Goal: Task Accomplishment & Management: Manage account settings

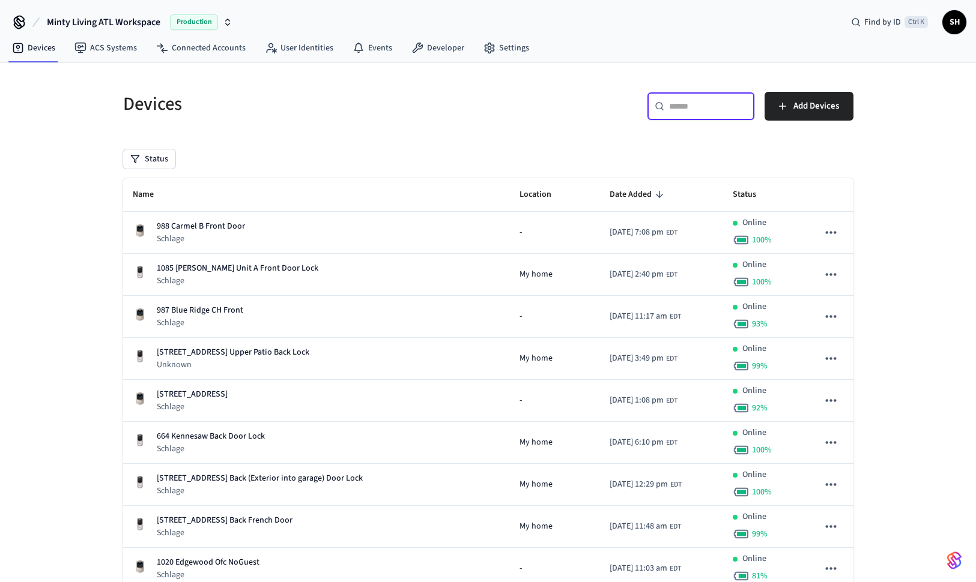
click at [705, 106] on input "text" at bounding box center [708, 106] width 78 height 12
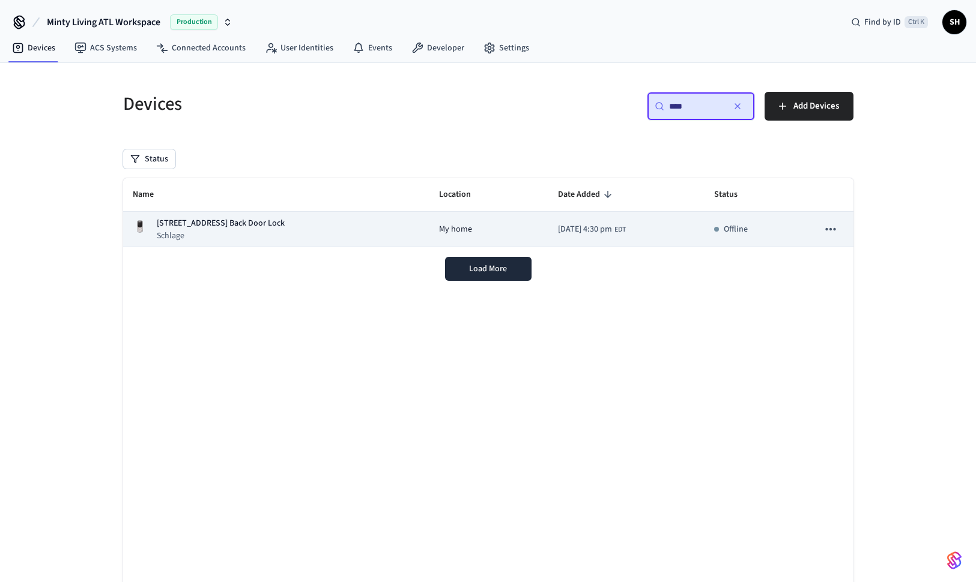
type input "****"
click at [314, 230] on div "1131 Austin Ave NE Back Door Lock Schlage" at bounding box center [276, 229] width 287 height 25
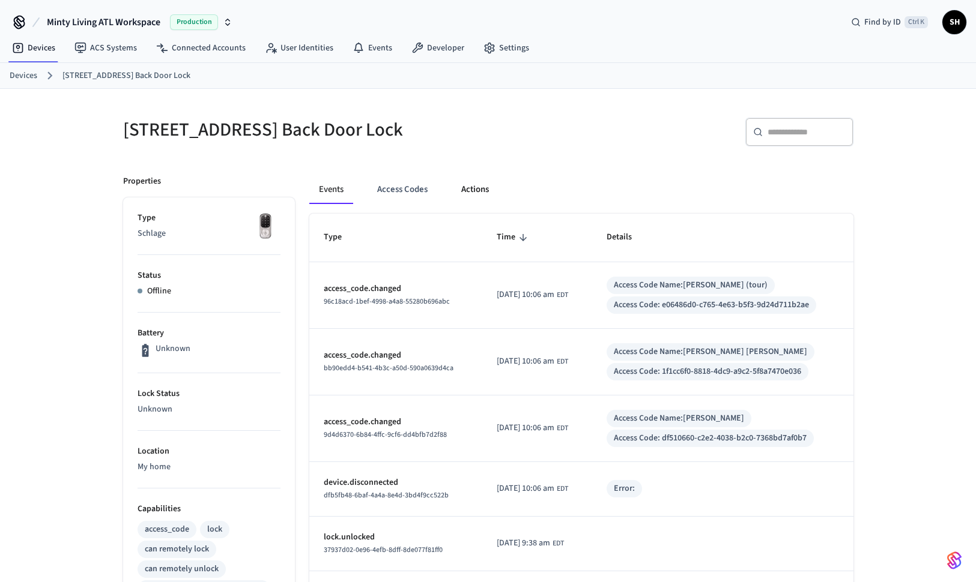
click at [478, 189] on button "Actions" at bounding box center [475, 189] width 47 height 29
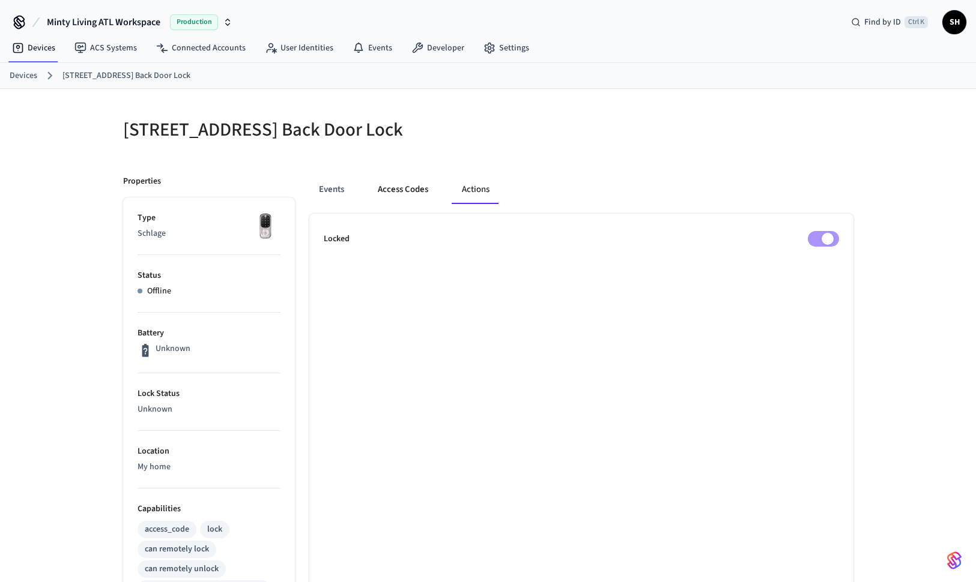
click at [409, 189] on button "Access Codes" at bounding box center [403, 189] width 70 height 29
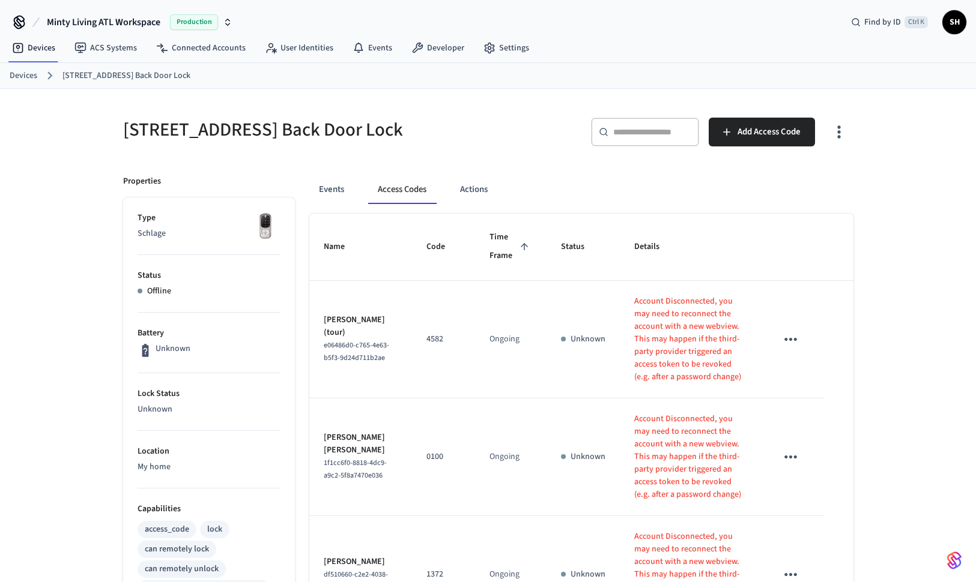
click at [835, 130] on icon "button" at bounding box center [838, 131] width 19 height 19
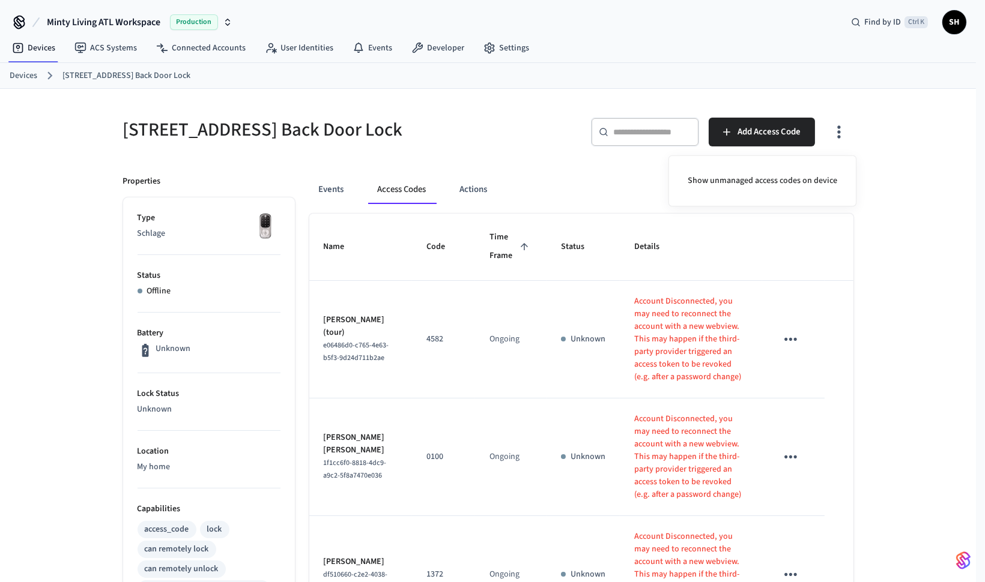
click at [555, 159] on div at bounding box center [492, 291] width 985 height 582
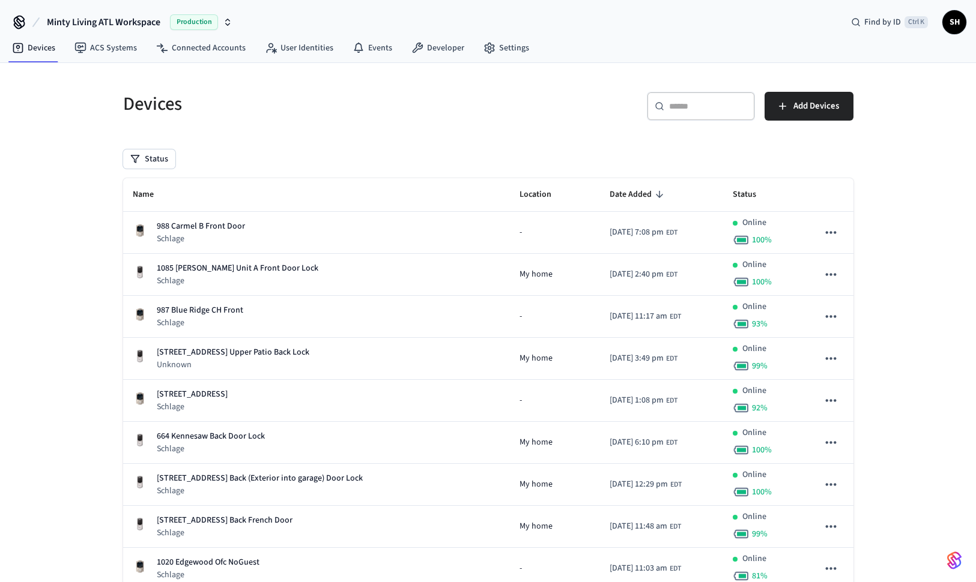
click at [686, 101] on input "text" at bounding box center [708, 106] width 78 height 12
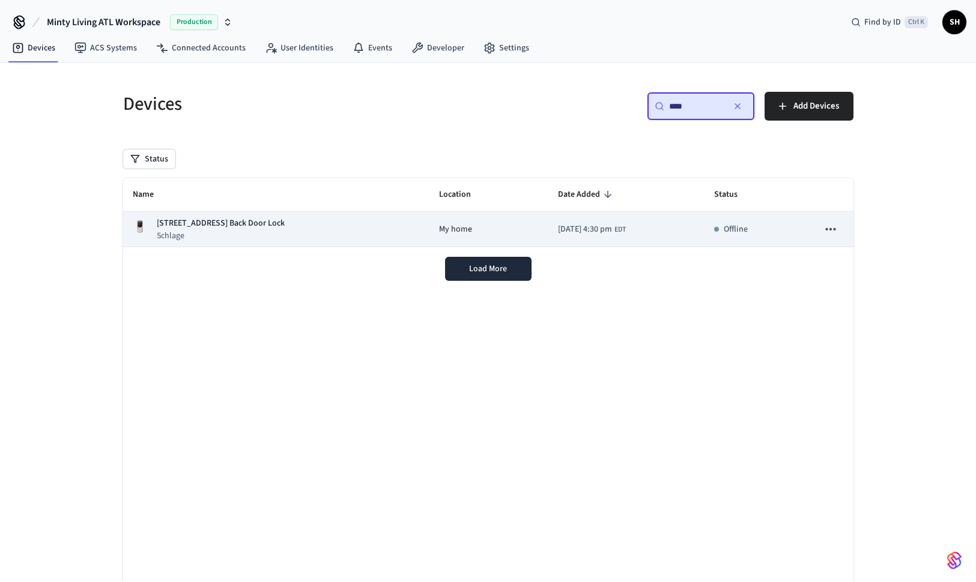
type input "****"
click at [832, 231] on icon "sticky table" at bounding box center [831, 230] width 16 height 16
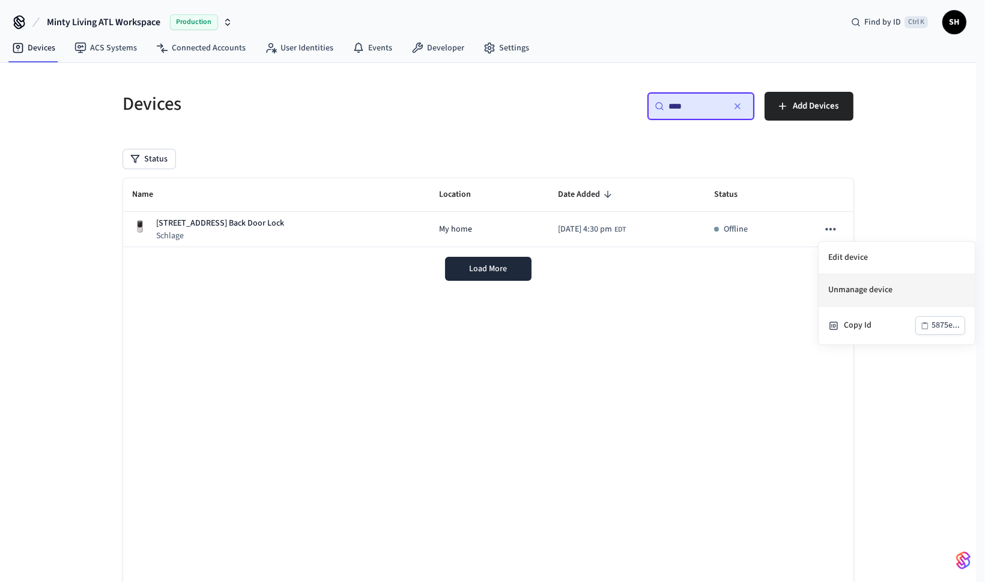
click at [893, 289] on li "Unmanage device" at bounding box center [896, 290] width 156 height 32
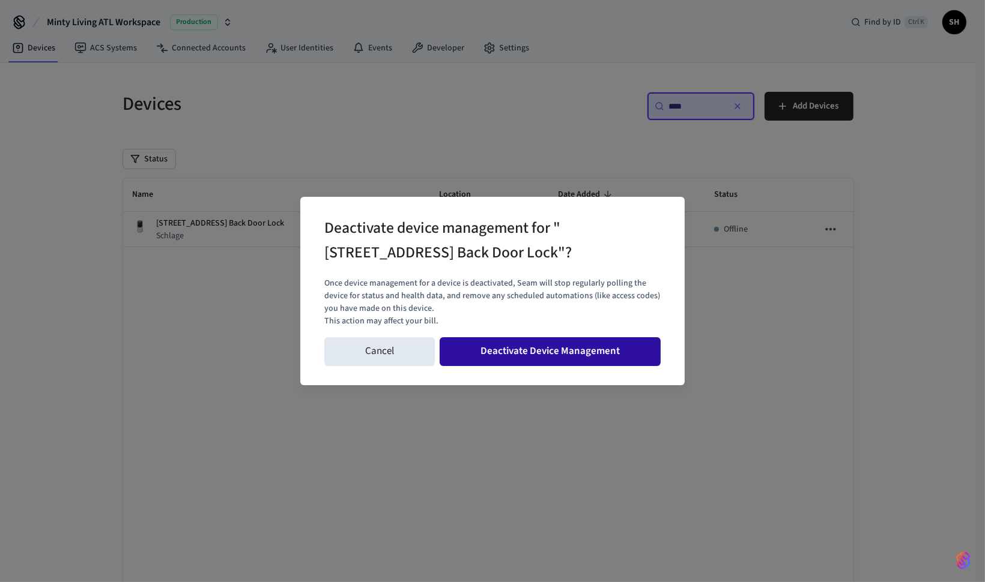
click at [519, 351] on button "Deactivate Device Management" at bounding box center [549, 351] width 221 height 29
